Goal: Transaction & Acquisition: Subscribe to service/newsletter

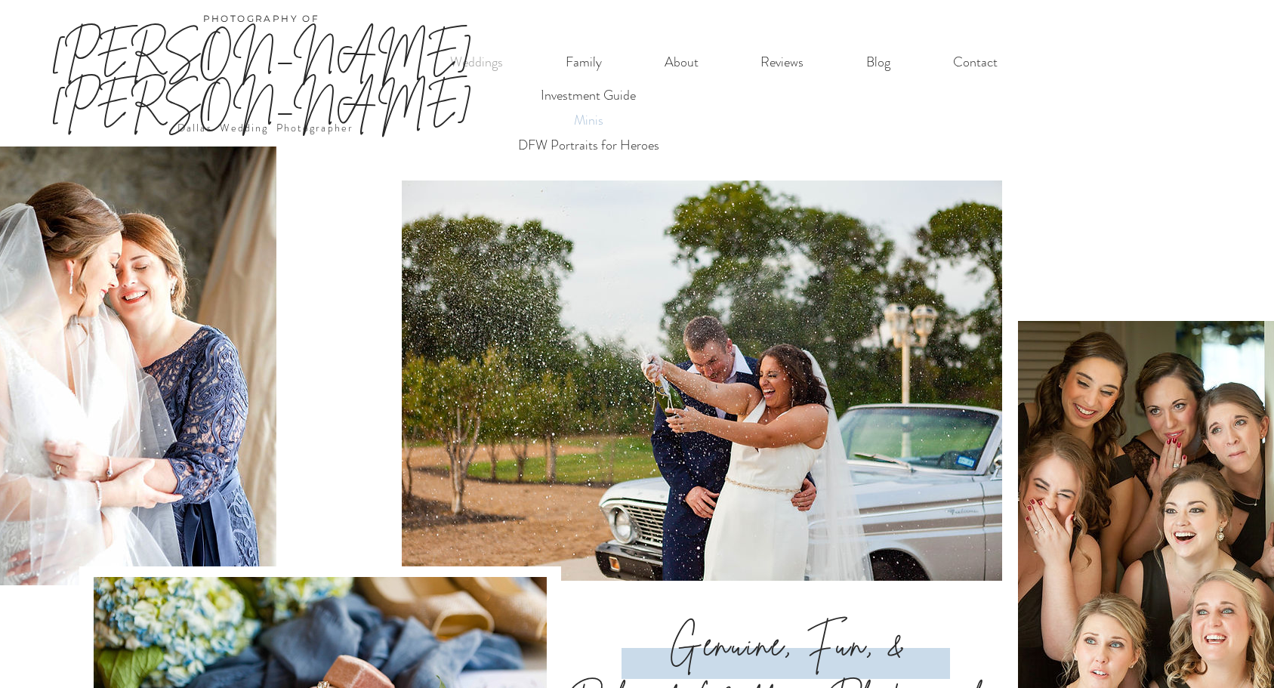
click at [591, 120] on p "Minis" at bounding box center [588, 120] width 43 height 25
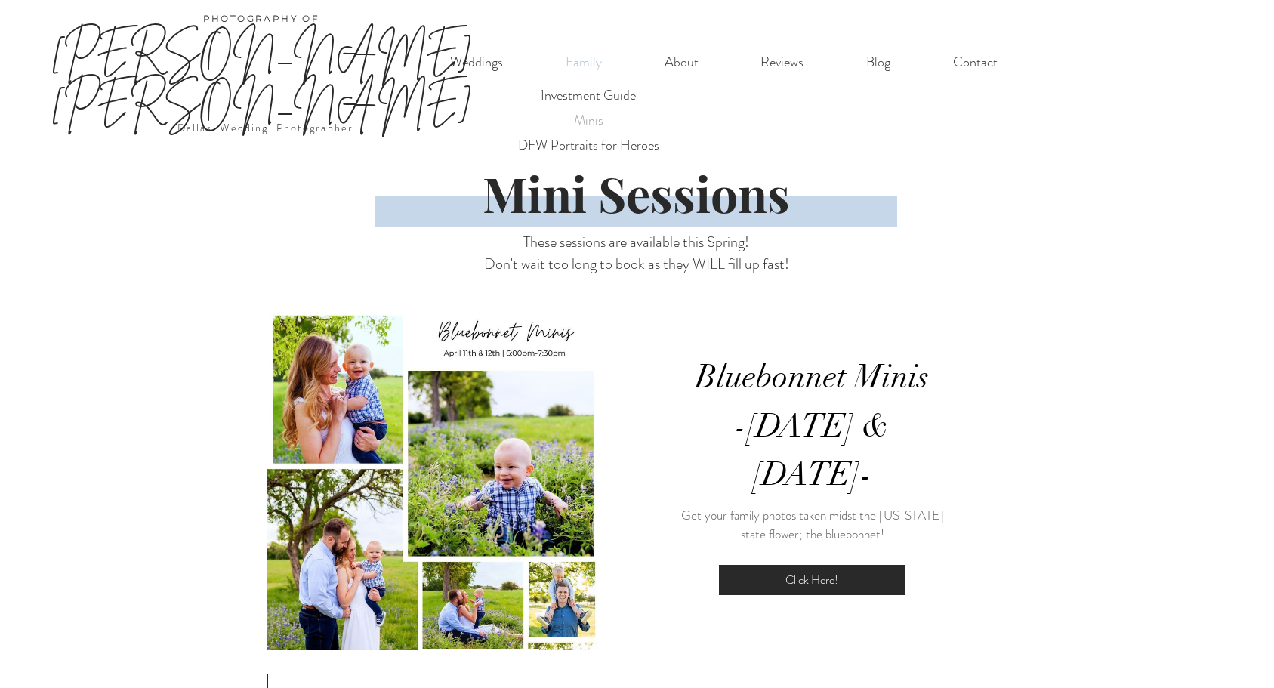
click at [585, 61] on p "Family" at bounding box center [583, 62] width 51 height 31
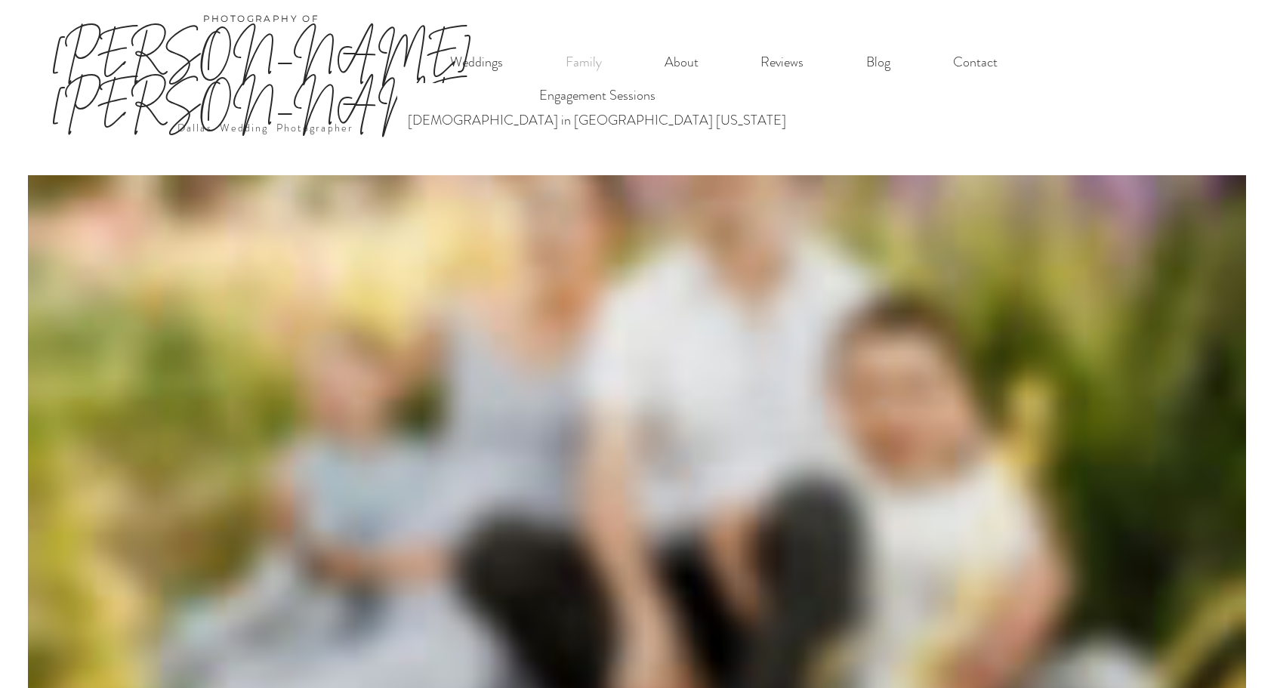
click at [313, 54] on link "[PERSON_NAME] [PERSON_NAME]" at bounding box center [261, 77] width 421 height 102
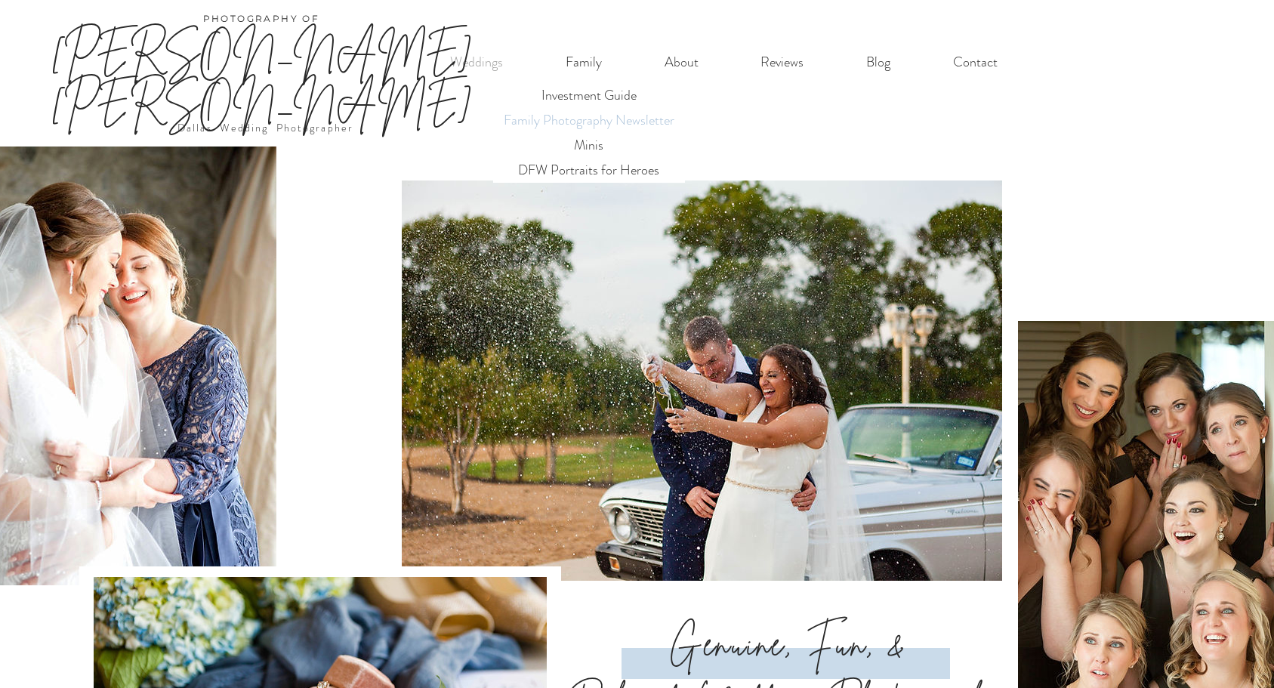
click at [593, 116] on p "Family Photography Newsletter" at bounding box center [589, 120] width 184 height 25
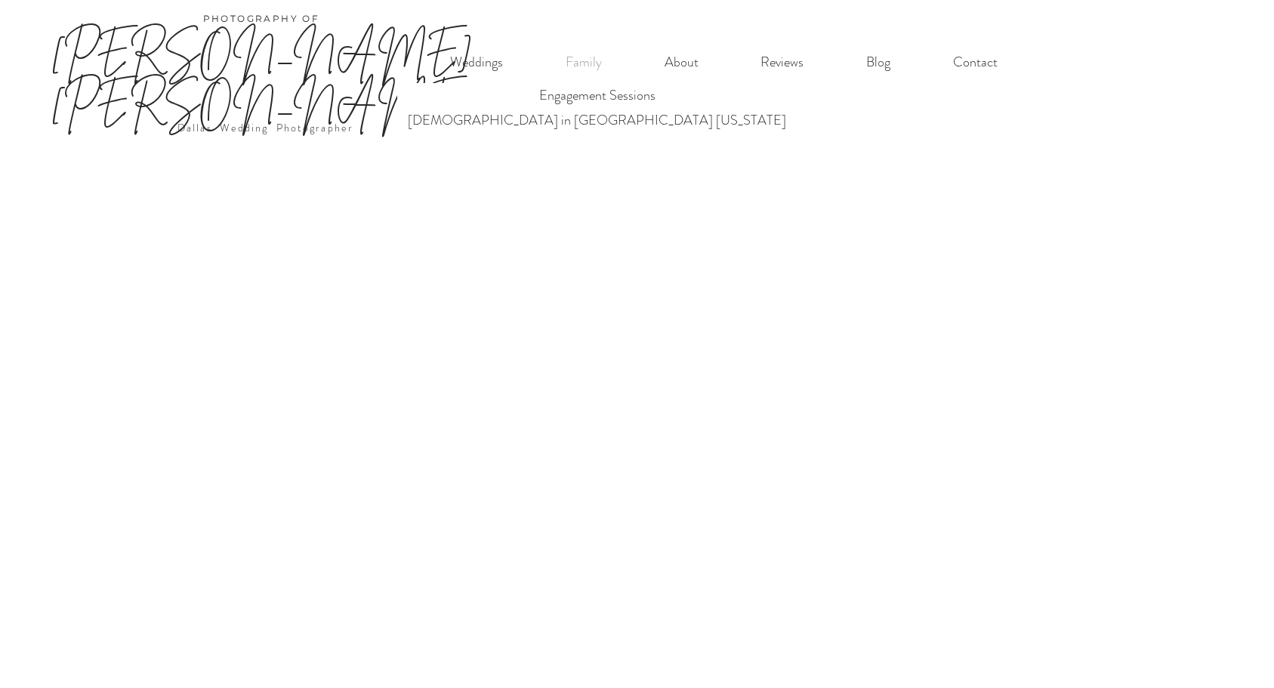
click at [301, 52] on link "[PERSON_NAME] [PERSON_NAME]" at bounding box center [261, 77] width 421 height 102
